Goal: Obtain resource: Download file/media

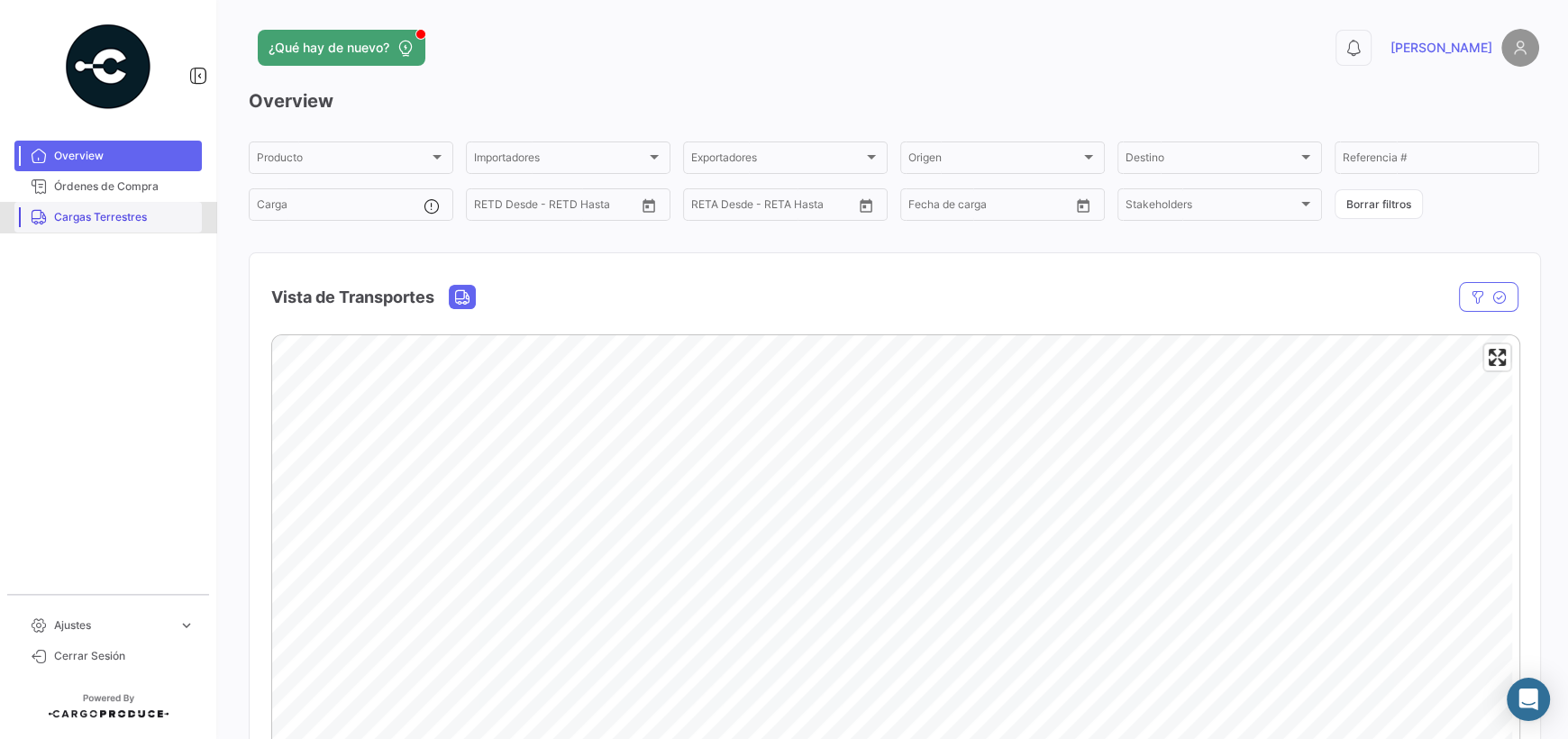
click at [140, 223] on span "Cargas Terrestres" at bounding box center [124, 216] width 140 height 16
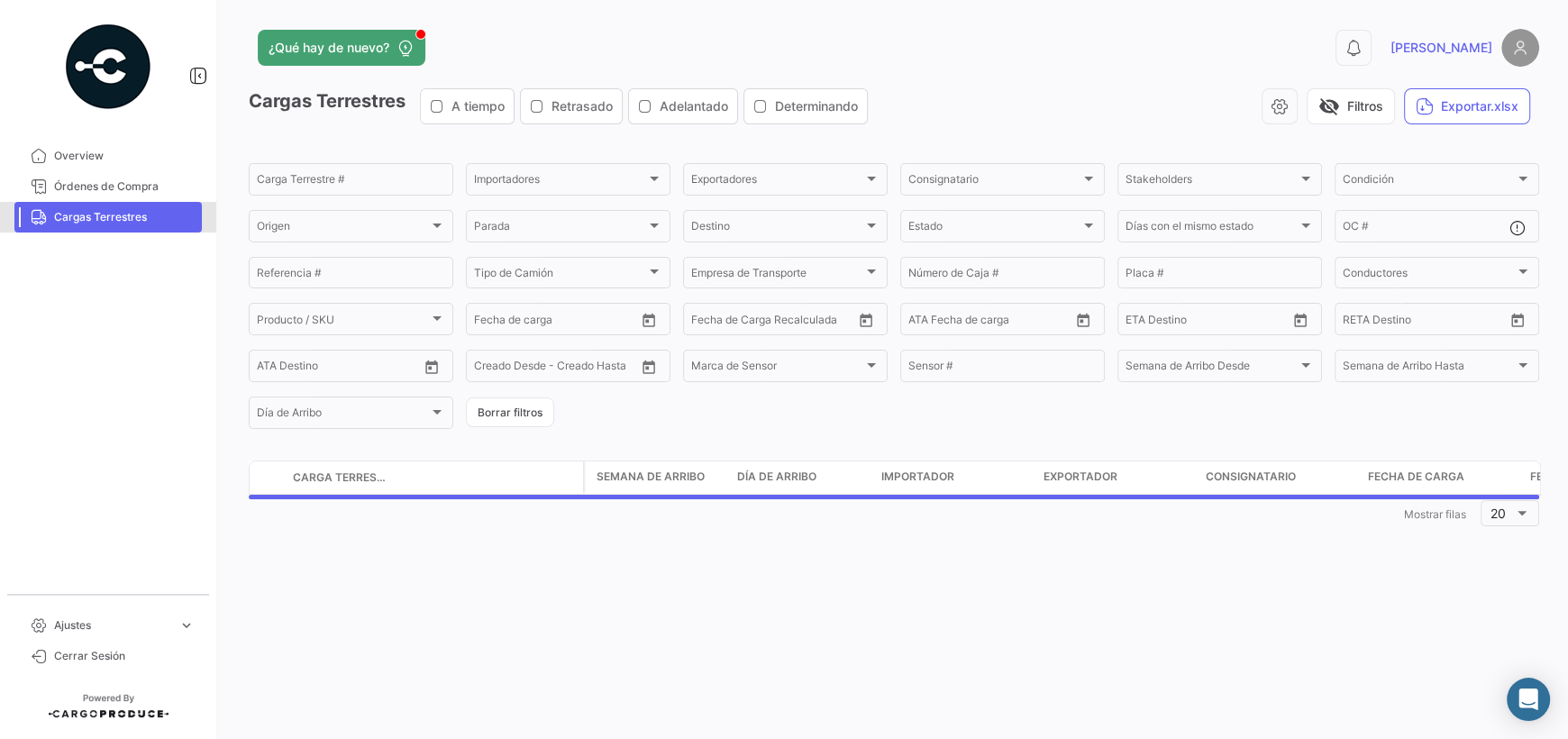
click at [69, 215] on span "Cargas Terrestres" at bounding box center [124, 216] width 140 height 16
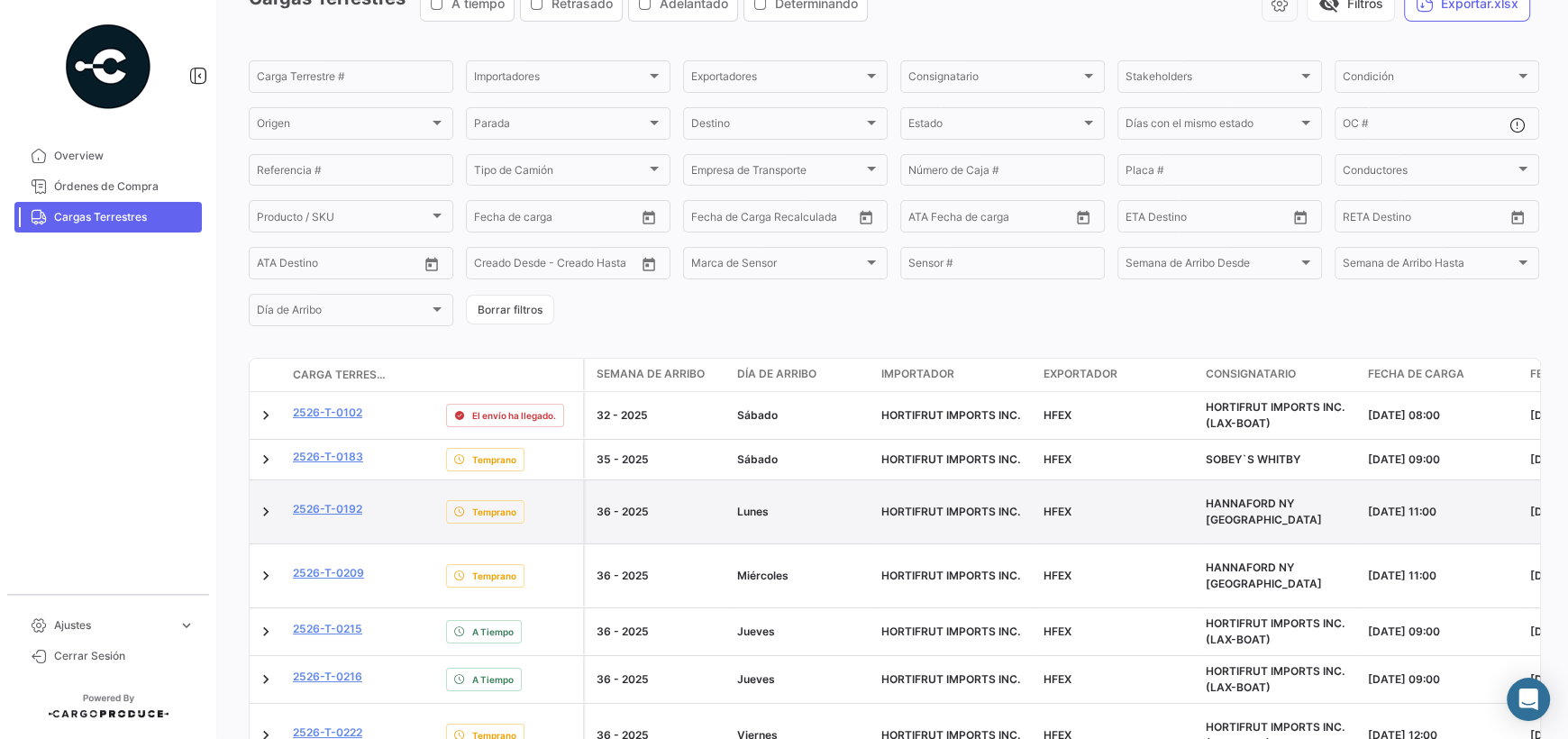
scroll to position [180, 0]
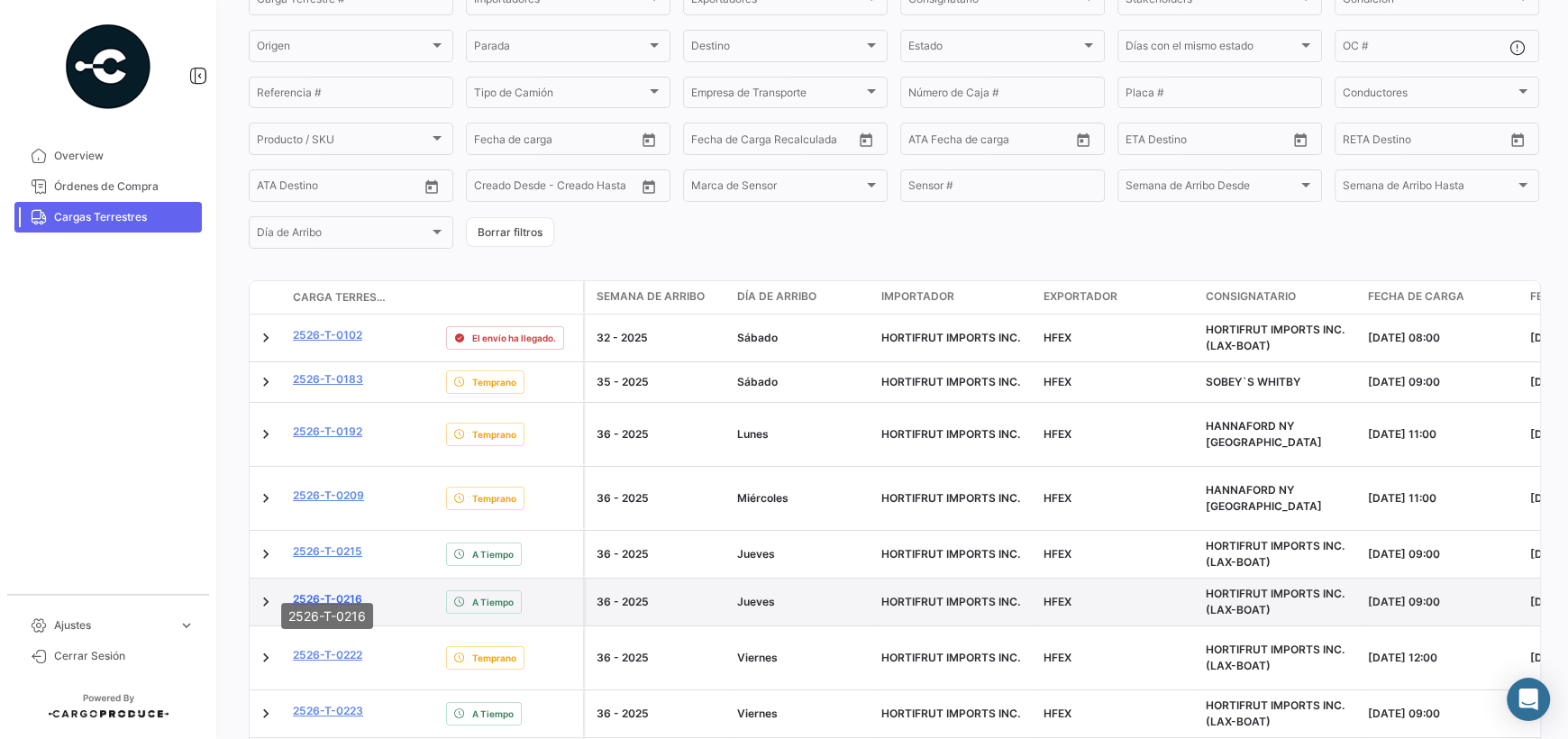
click at [351, 590] on link "2526-T-0216" at bounding box center [327, 598] width 70 height 16
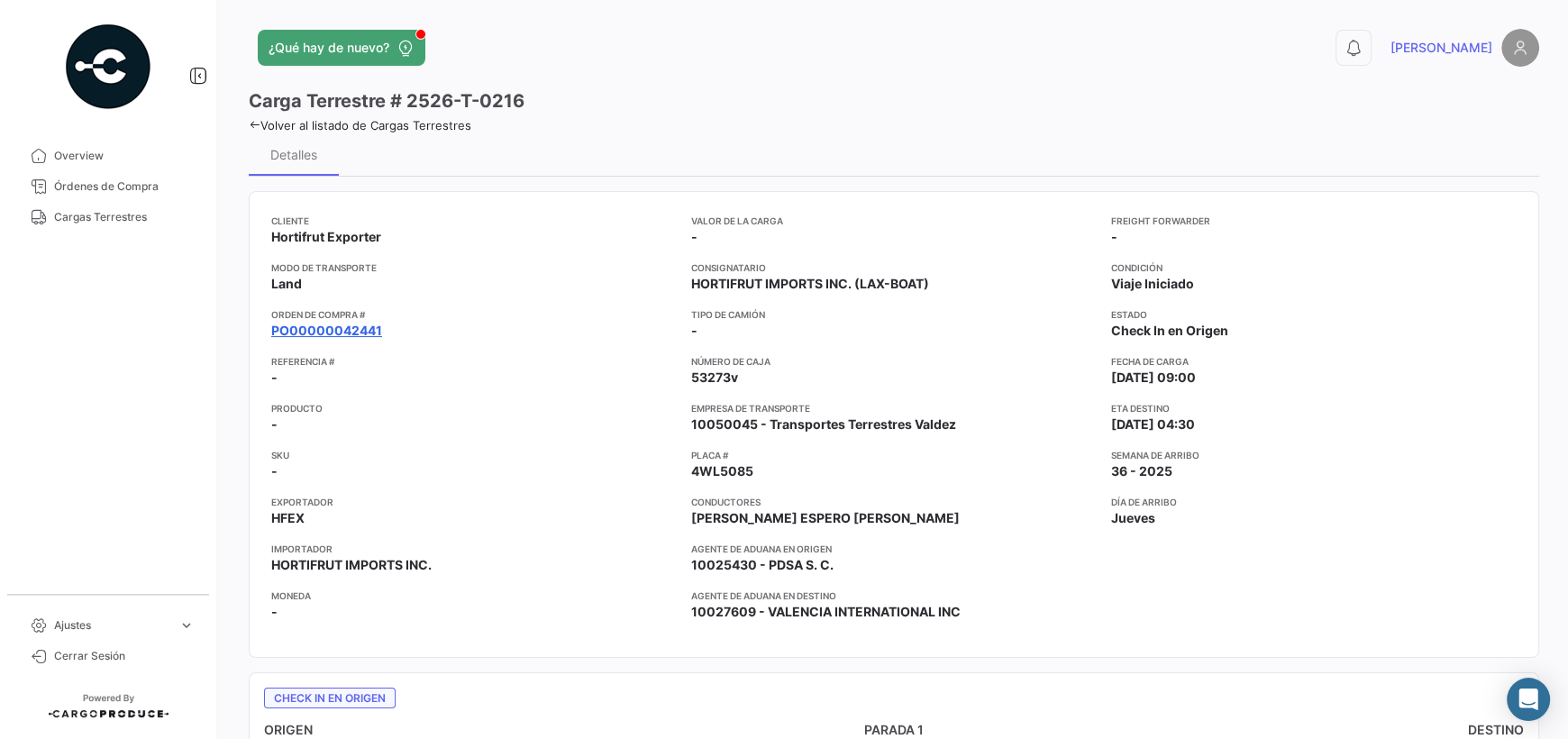
click at [350, 332] on link "PO00000042441" at bounding box center [326, 330] width 111 height 18
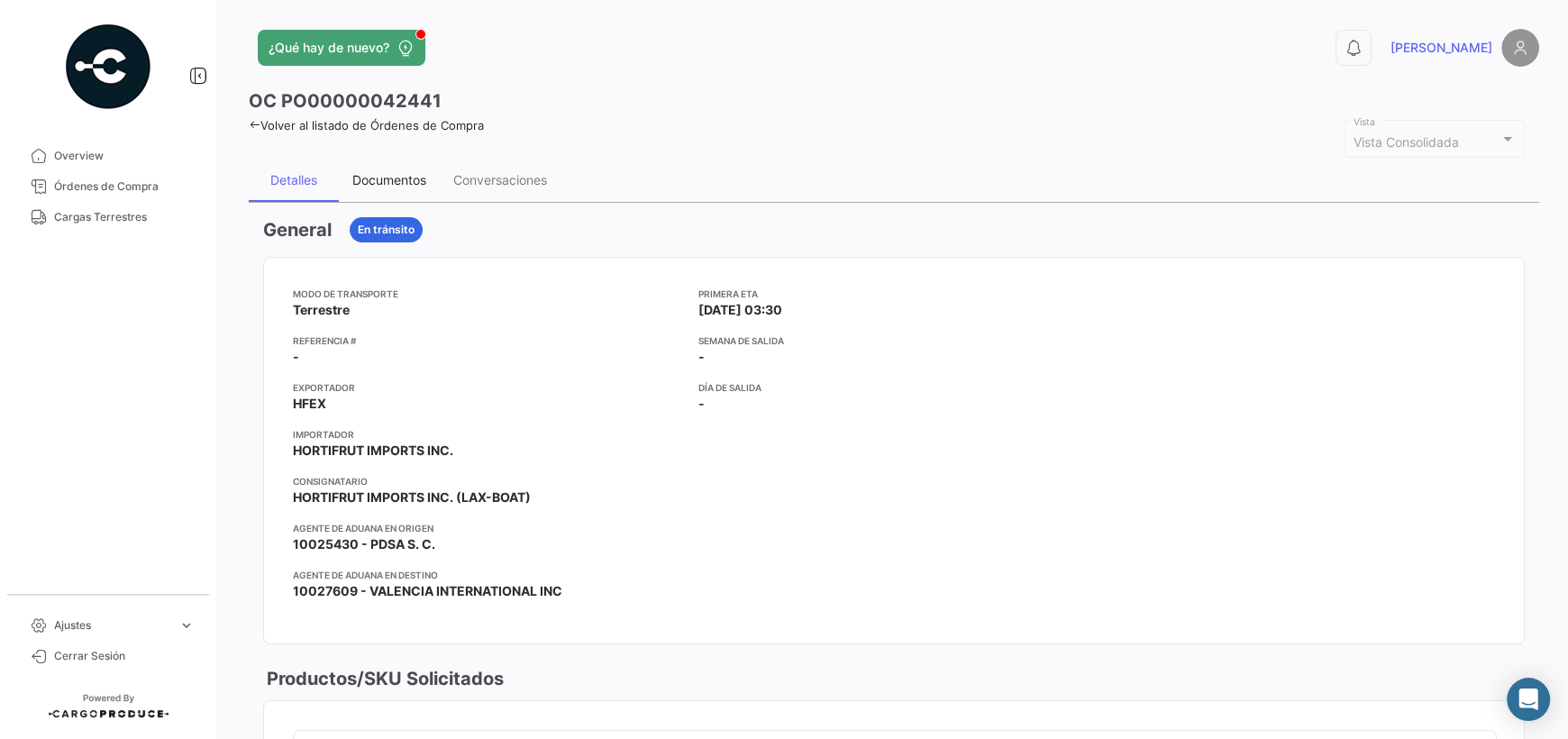
click at [390, 180] on div "Documentos" at bounding box center [389, 179] width 74 height 15
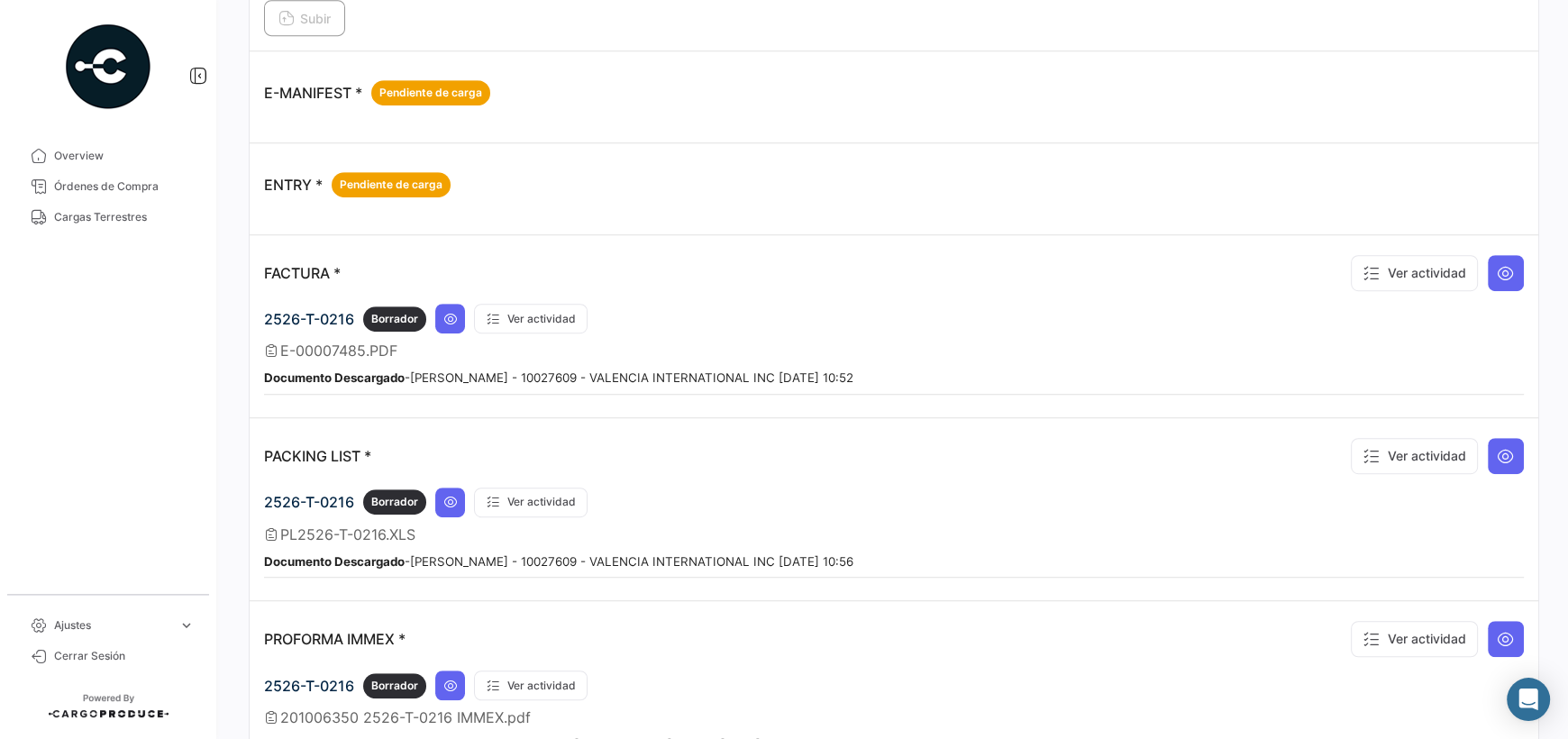
scroll to position [991, 0]
click at [1509, 257] on button at bounding box center [1506, 272] width 36 height 36
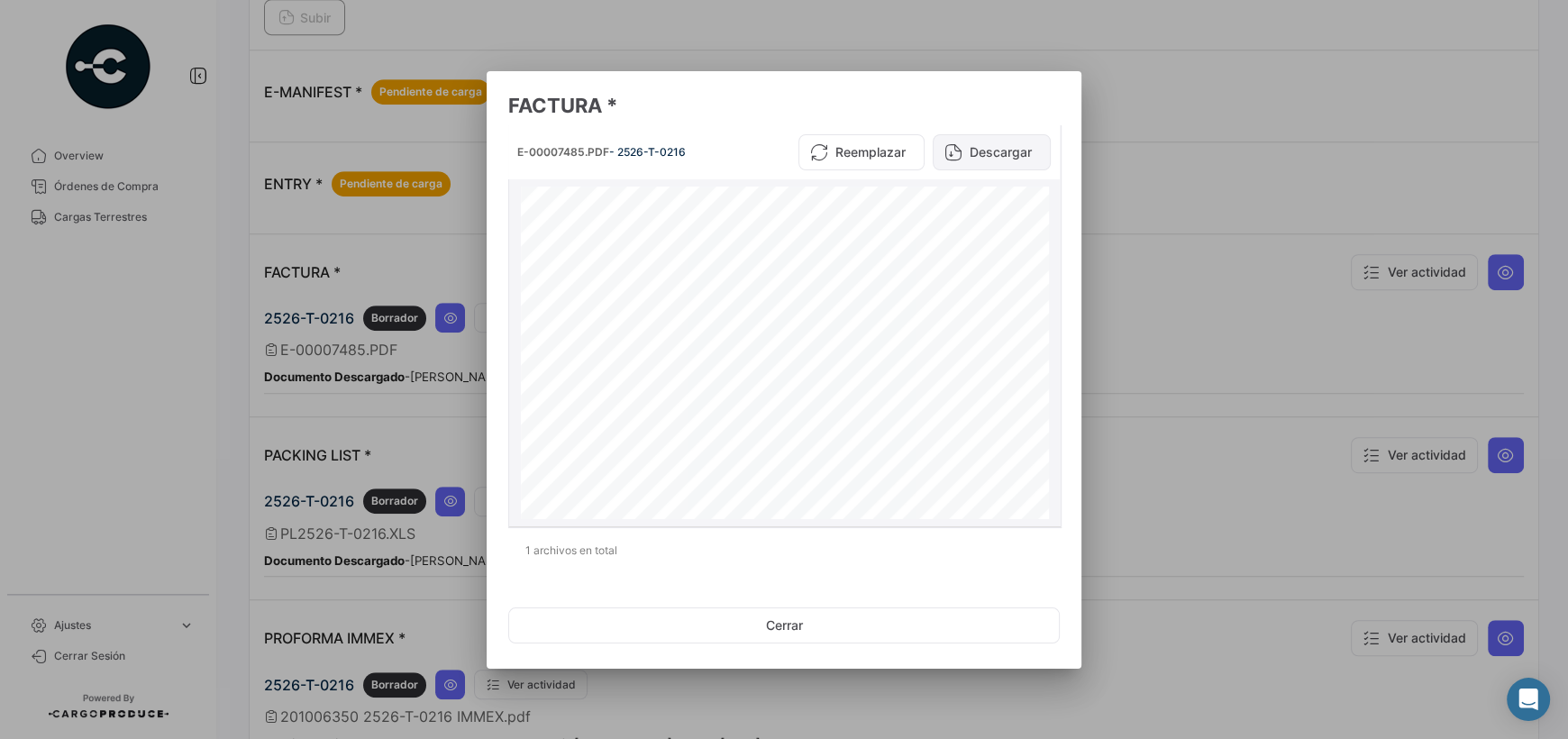
click at [996, 162] on button "Descargar" at bounding box center [991, 152] width 118 height 36
click at [786, 629] on button "Cerrar" at bounding box center [784, 625] width 552 height 36
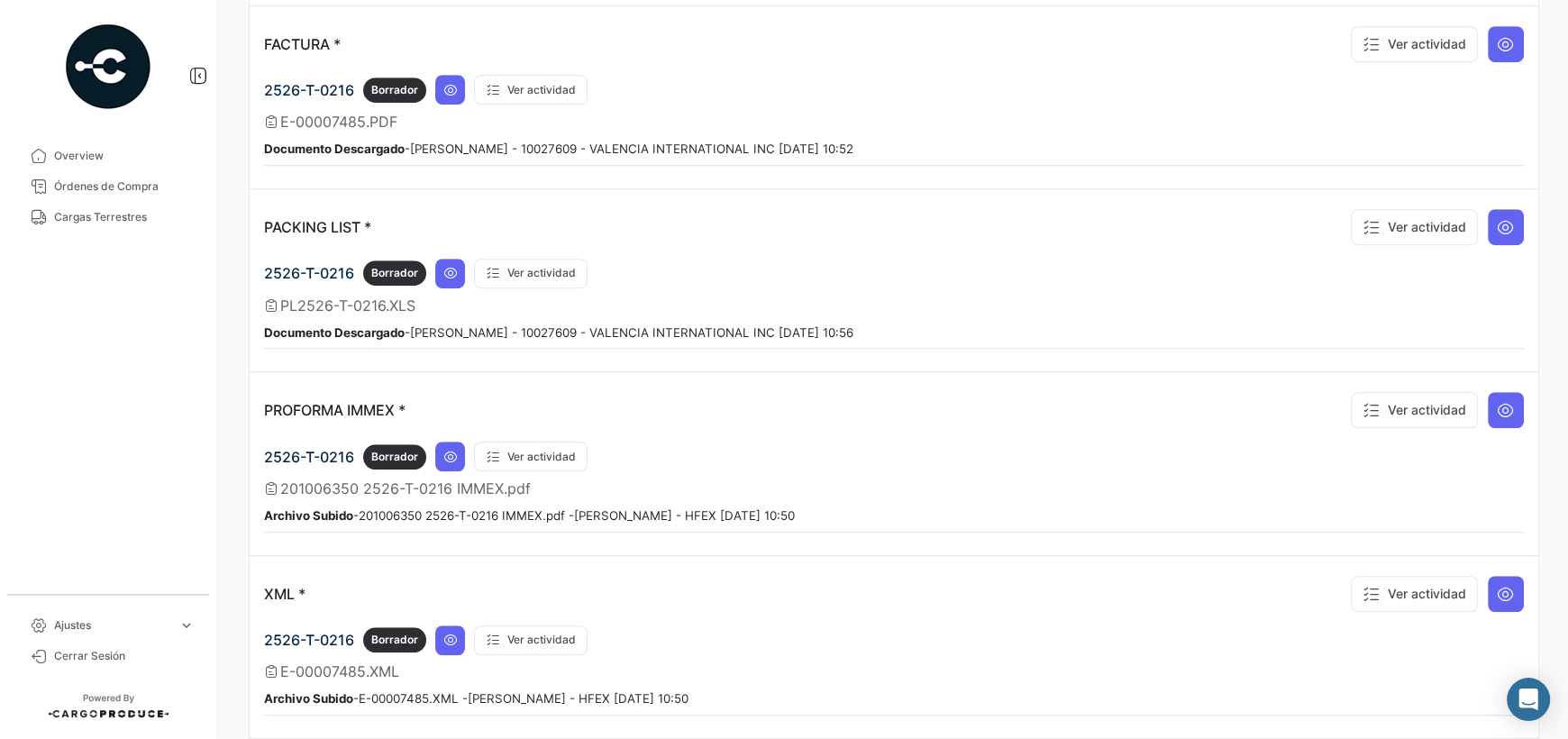
scroll to position [1261, 0]
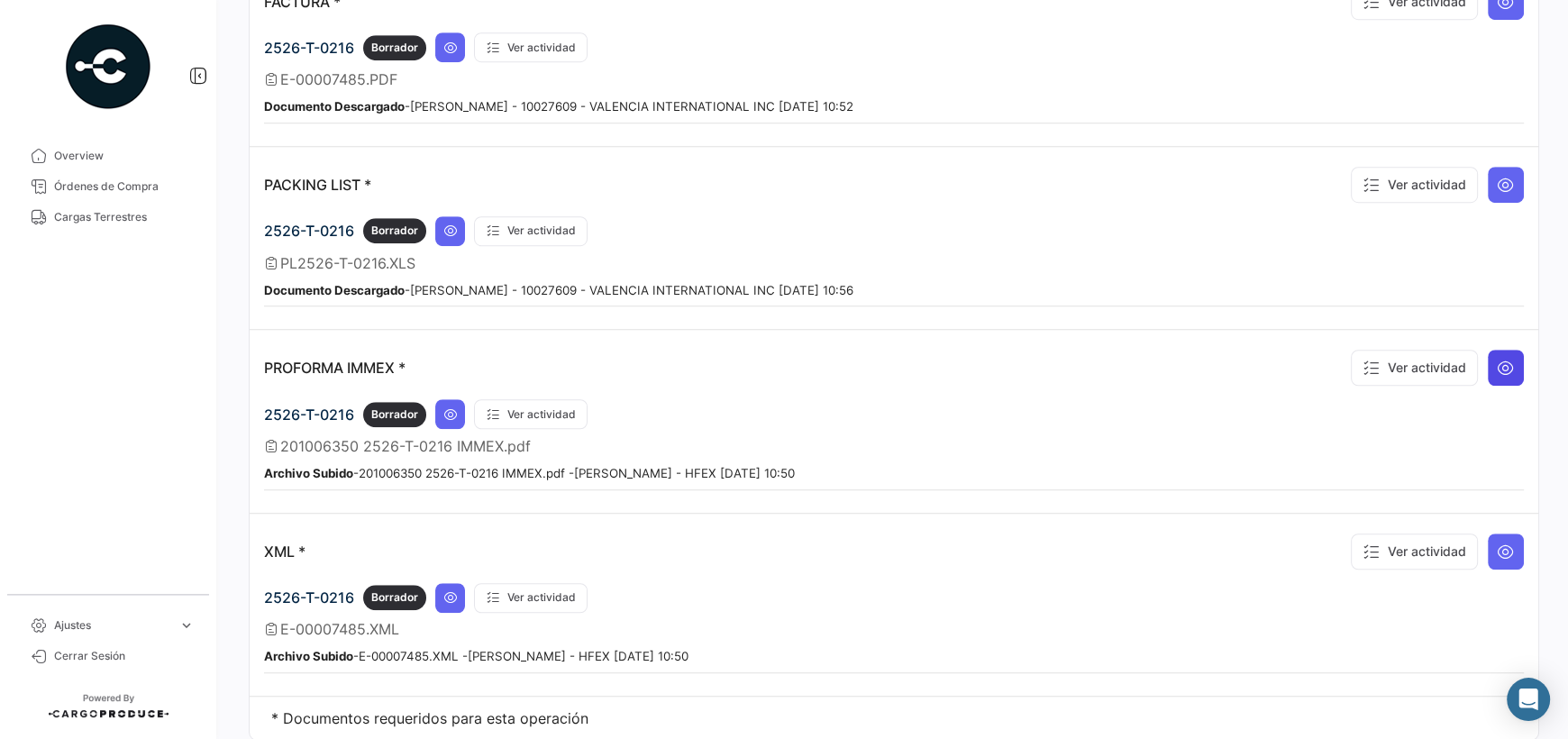
click at [1503, 365] on button at bounding box center [1506, 367] width 36 height 36
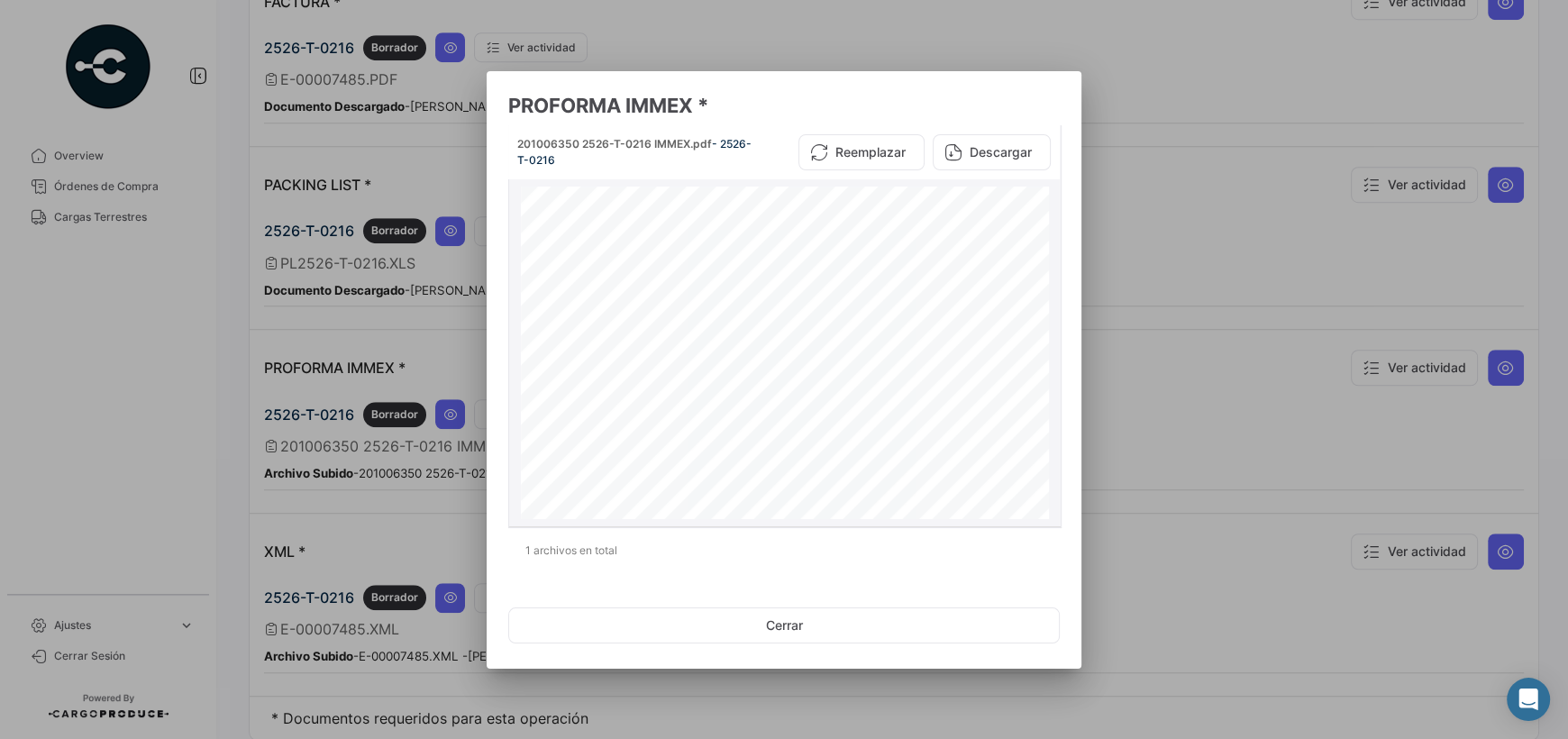
click at [960, 137] on button "Descargar" at bounding box center [991, 152] width 118 height 36
click at [1493, 545] on div at bounding box center [784, 370] width 1568 height 739
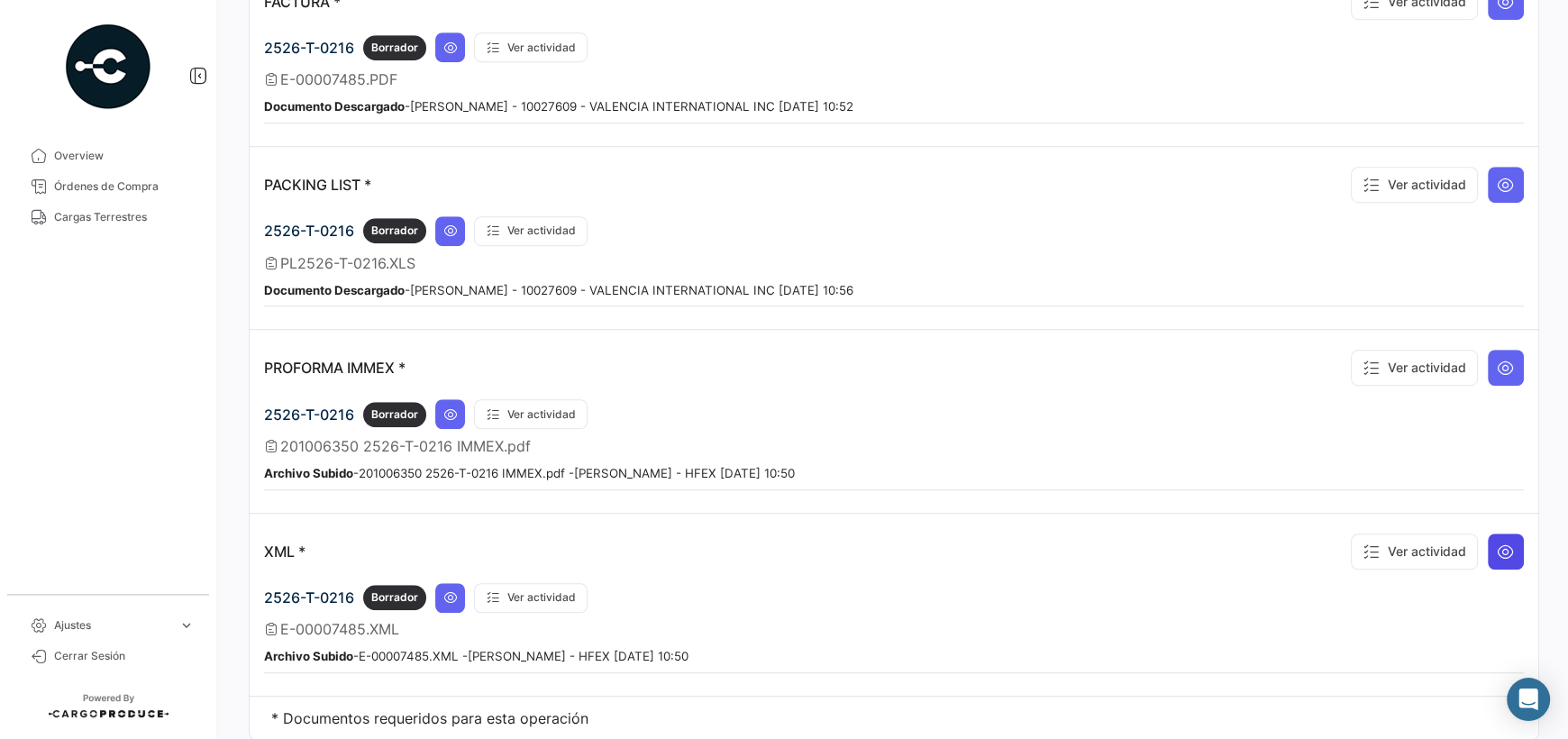
click at [1501, 543] on icon at bounding box center [1505, 551] width 18 height 18
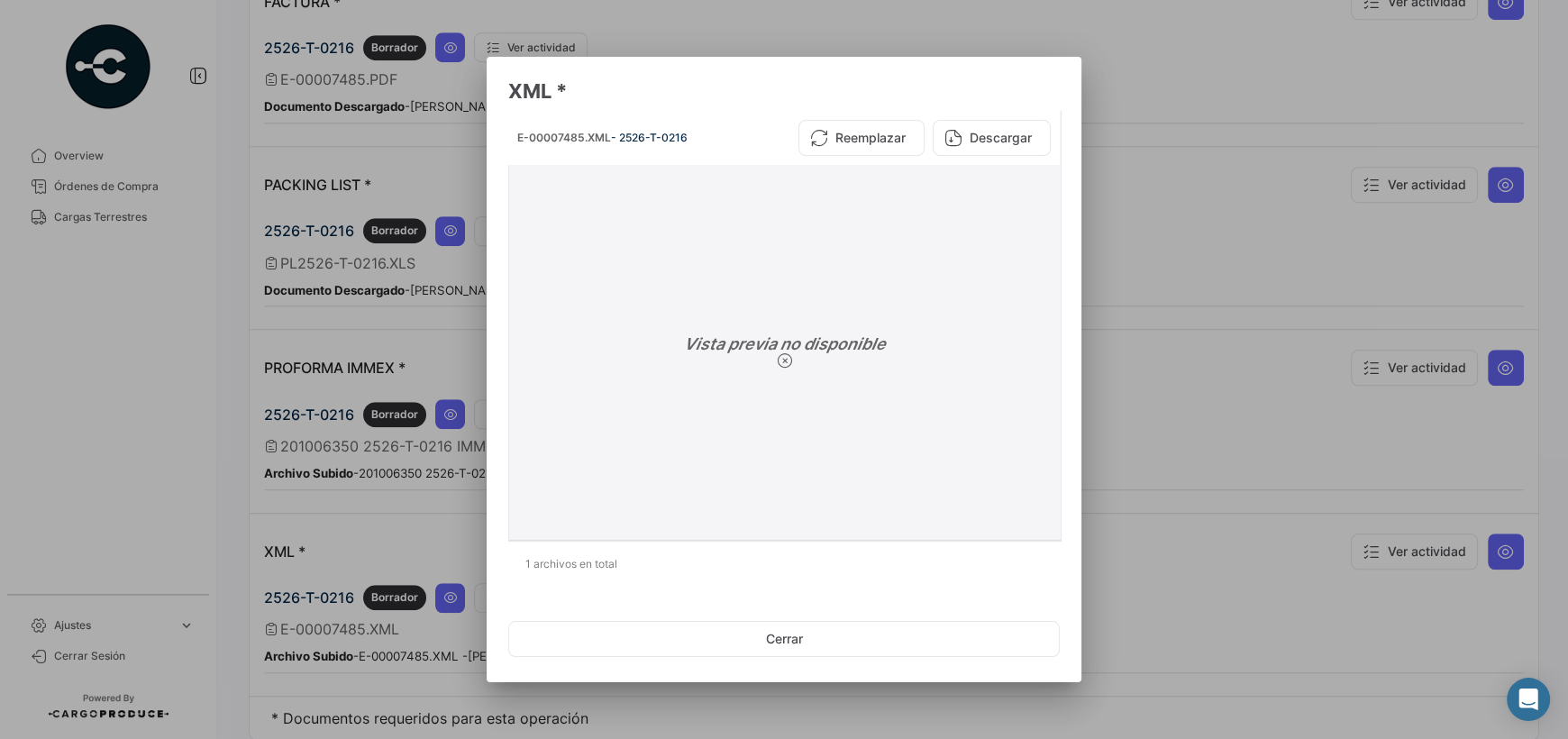
click at [982, 134] on button "Descargar" at bounding box center [991, 137] width 118 height 36
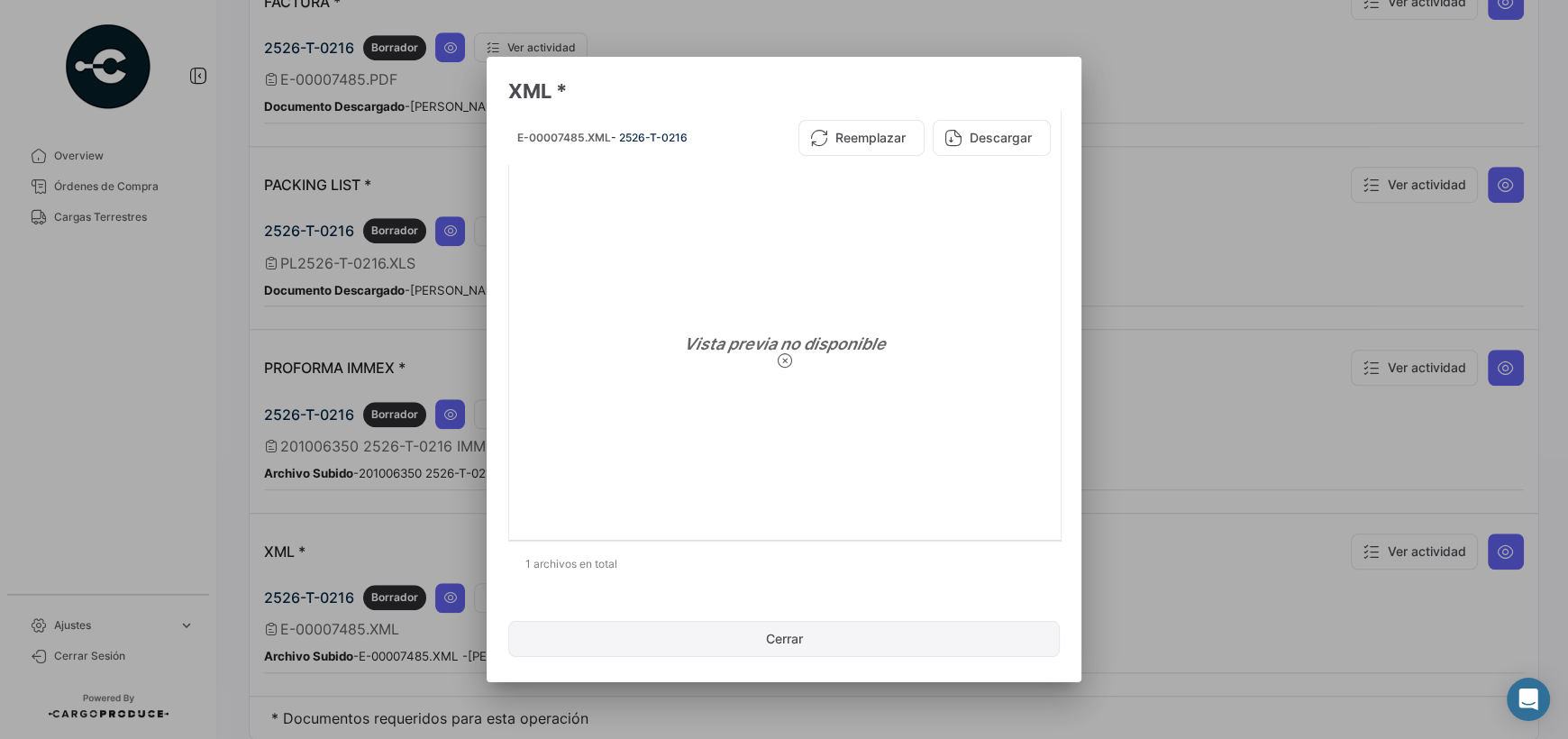
click at [725, 654] on button "Cerrar" at bounding box center [784, 638] width 552 height 36
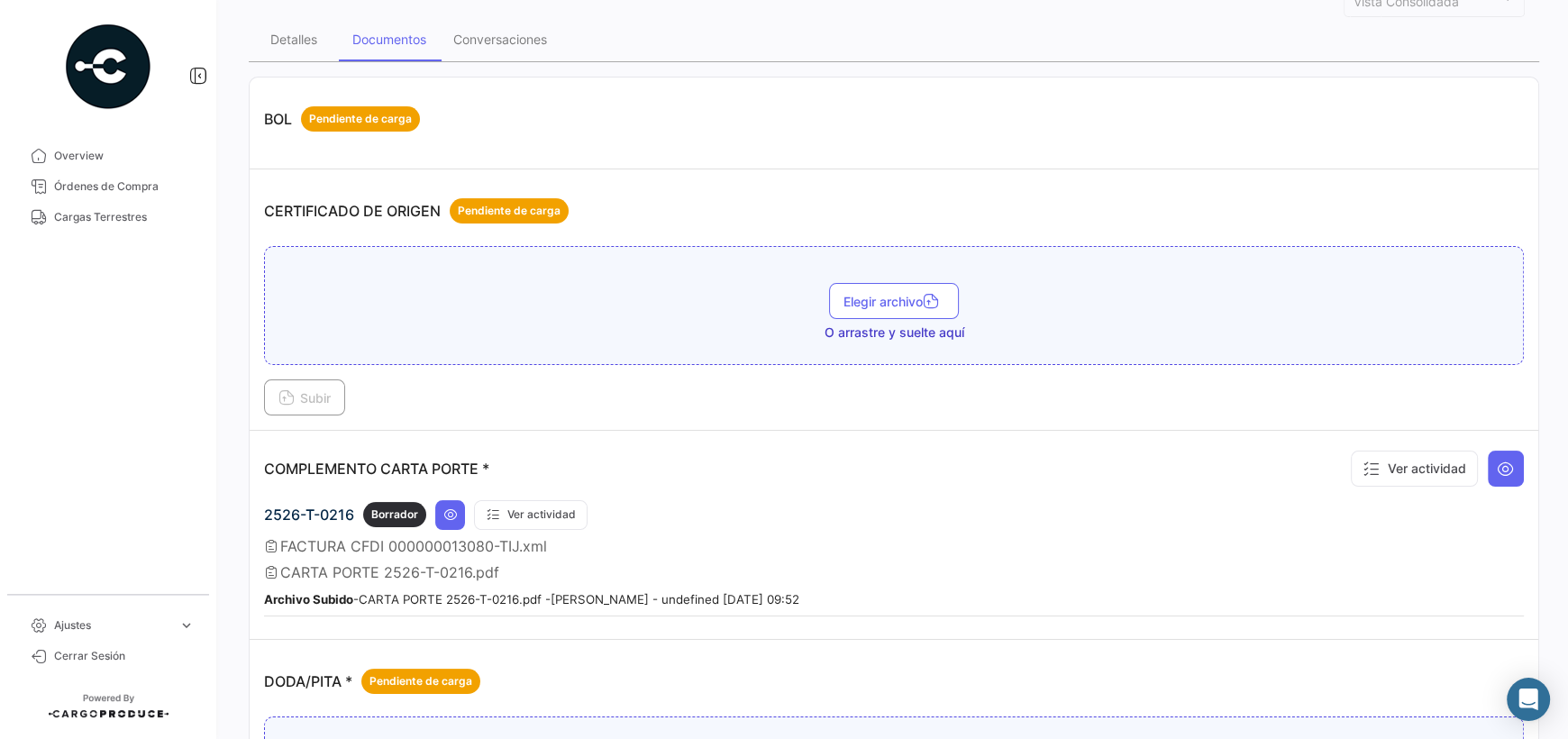
scroll to position [0, 0]
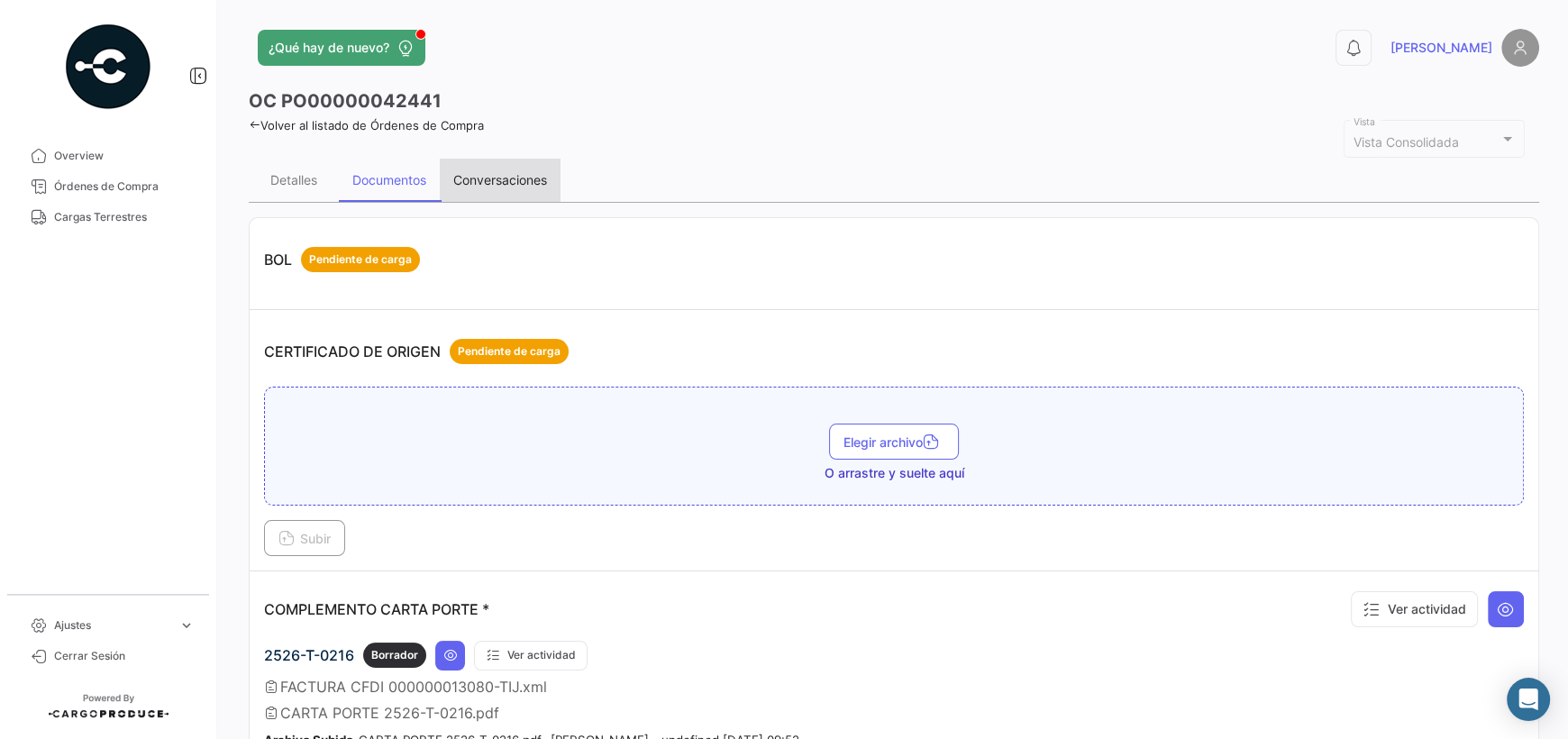
click at [503, 179] on div "Conversaciones" at bounding box center [500, 179] width 94 height 15
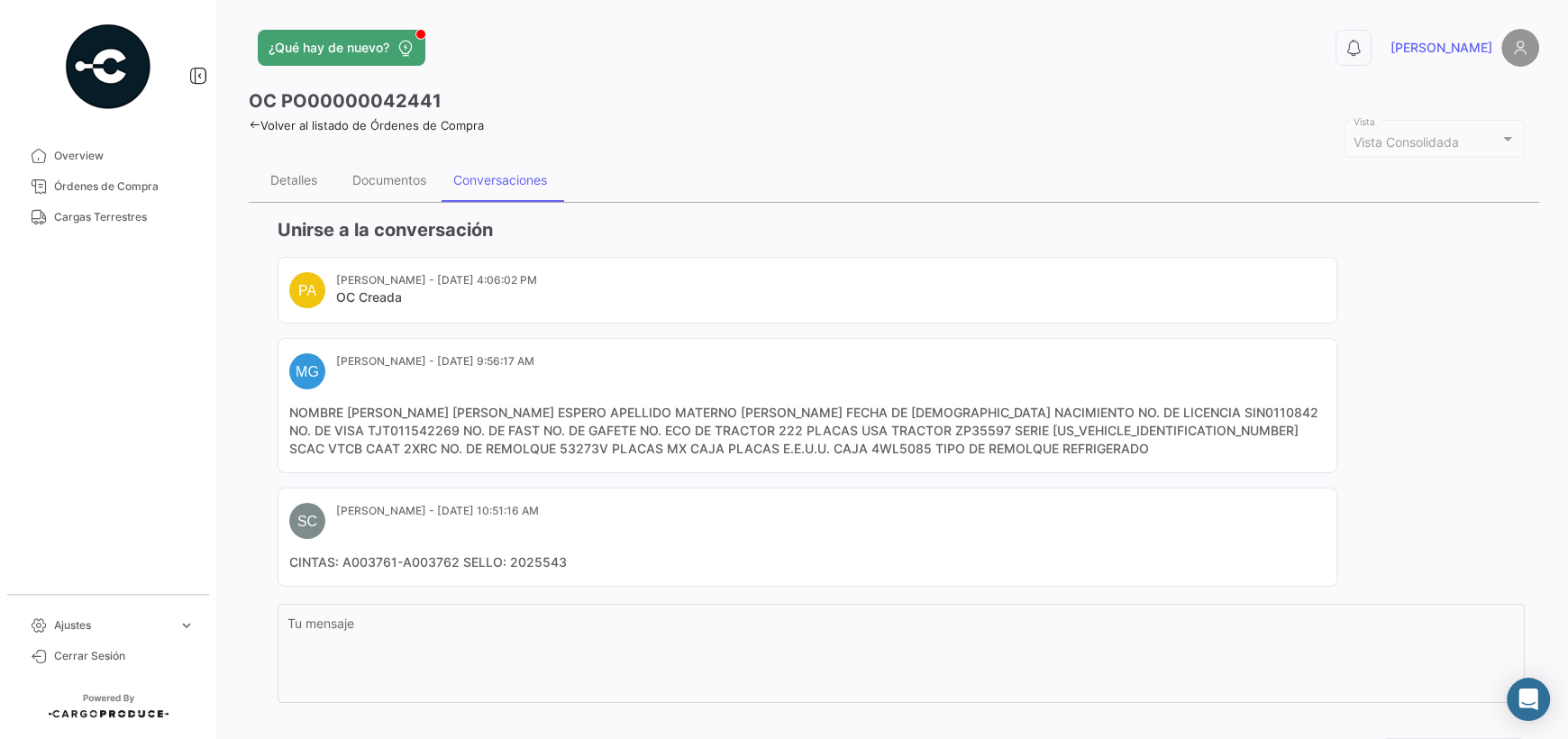
drag, startPoint x: 730, startPoint y: 447, endPoint x: 668, endPoint y: 449, distance: 62.0
click at [668, 449] on mat-card-content "NOMBRE [PERSON_NAME] [PERSON_NAME] ESPERO APELLIDO MATERNO [PERSON_NAME] FECHA …" at bounding box center [807, 431] width 1037 height 54
copy mat-card-content "4WL5085"
drag, startPoint x: 407, startPoint y: 443, endPoint x: 365, endPoint y: 444, distance: 42.0
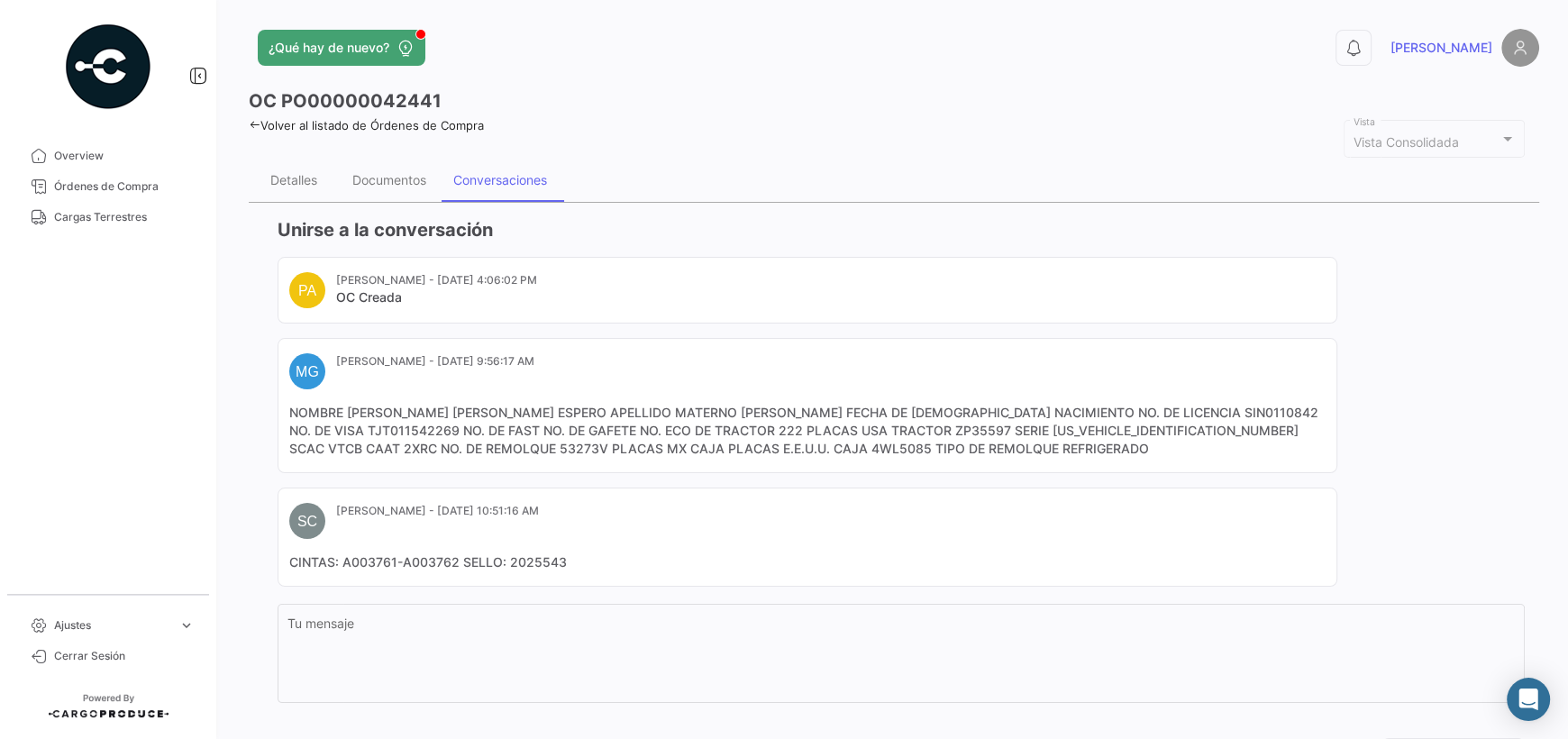
click at [365, 444] on mat-card-content "NOMBRE [PERSON_NAME] [PERSON_NAME] ESPERO APELLIDO MATERNO [PERSON_NAME] FECHA …" at bounding box center [807, 431] width 1037 height 54
copy mat-card-content "53273V"
drag, startPoint x: 1251, startPoint y: 428, endPoint x: 1221, endPoint y: 426, distance: 30.1
click at [1221, 426] on mat-card-content "NOMBRE [PERSON_NAME] [PERSON_NAME] ESPERO APELLIDO MATERNO [PERSON_NAME] FECHA …" at bounding box center [807, 431] width 1037 height 54
copy mat-card-content "2XRC"
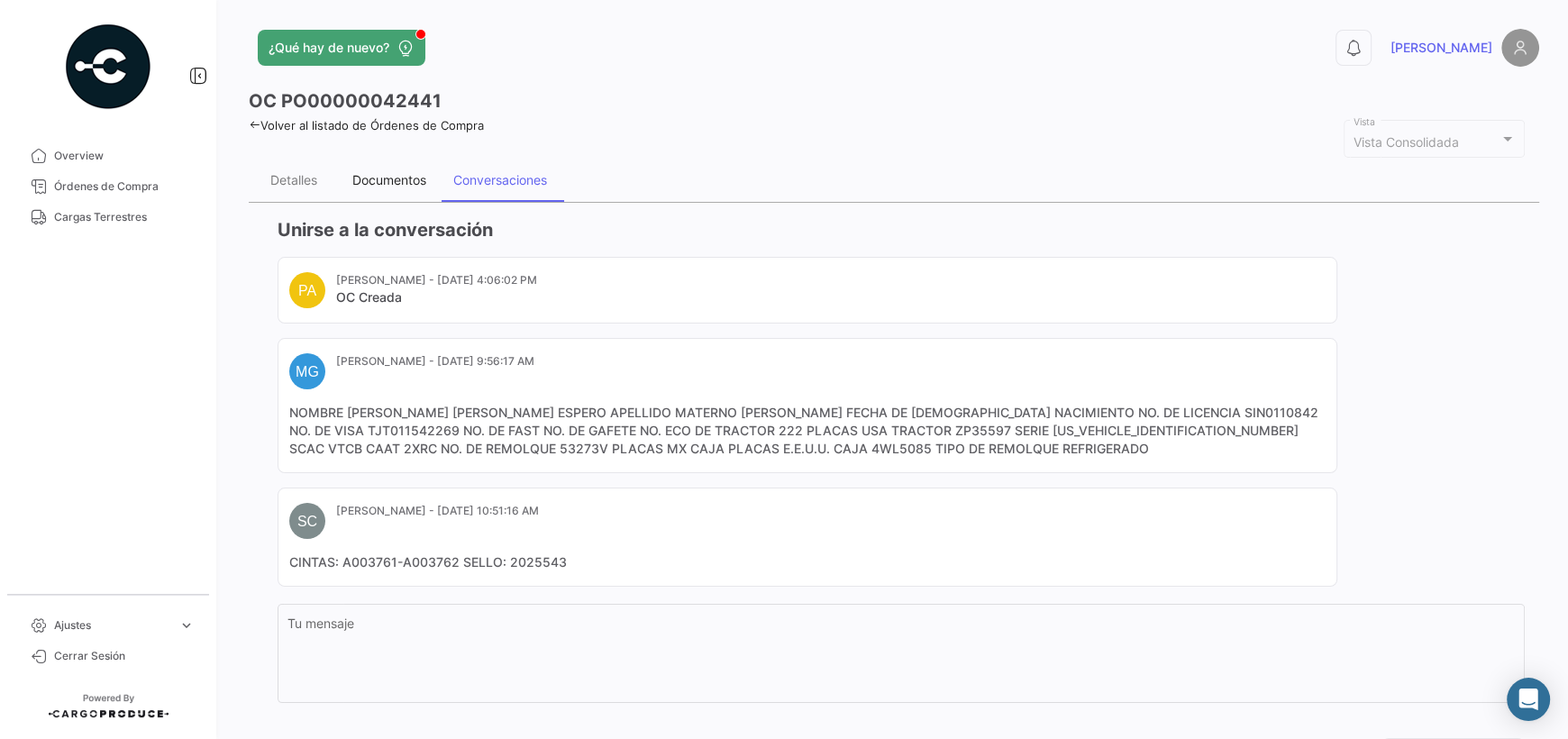
click at [374, 181] on div "Documentos" at bounding box center [389, 179] width 74 height 15
